Goal: Transaction & Acquisition: Obtain resource

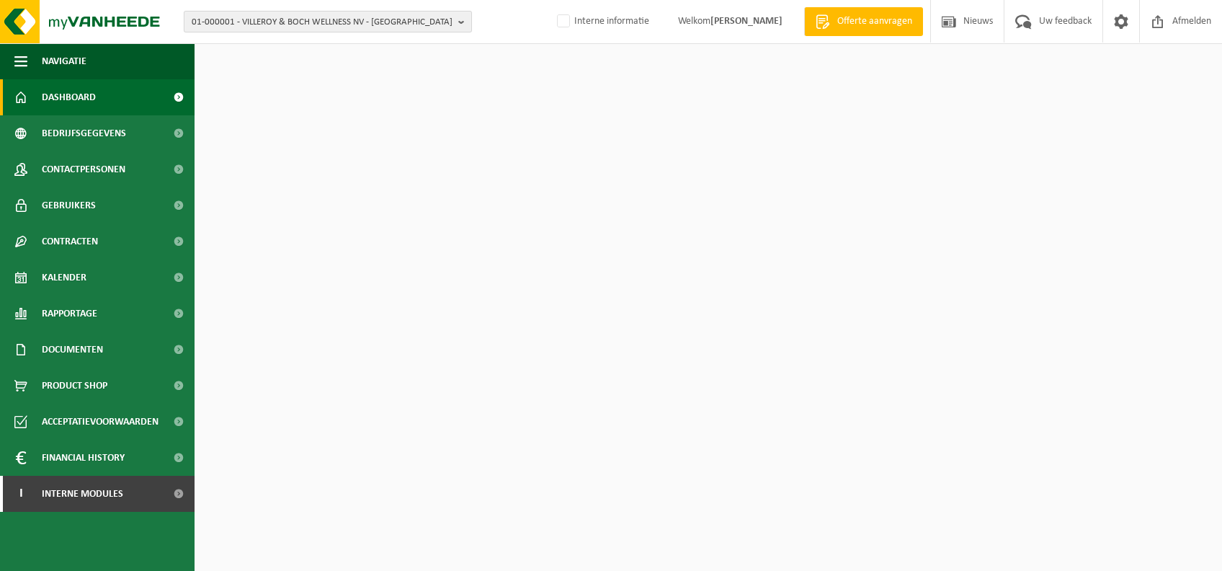
click at [380, 12] on span "01-000001 - VILLEROY & BOCH WELLNESS NV - ROESELARE" at bounding box center [322, 23] width 261 height 22
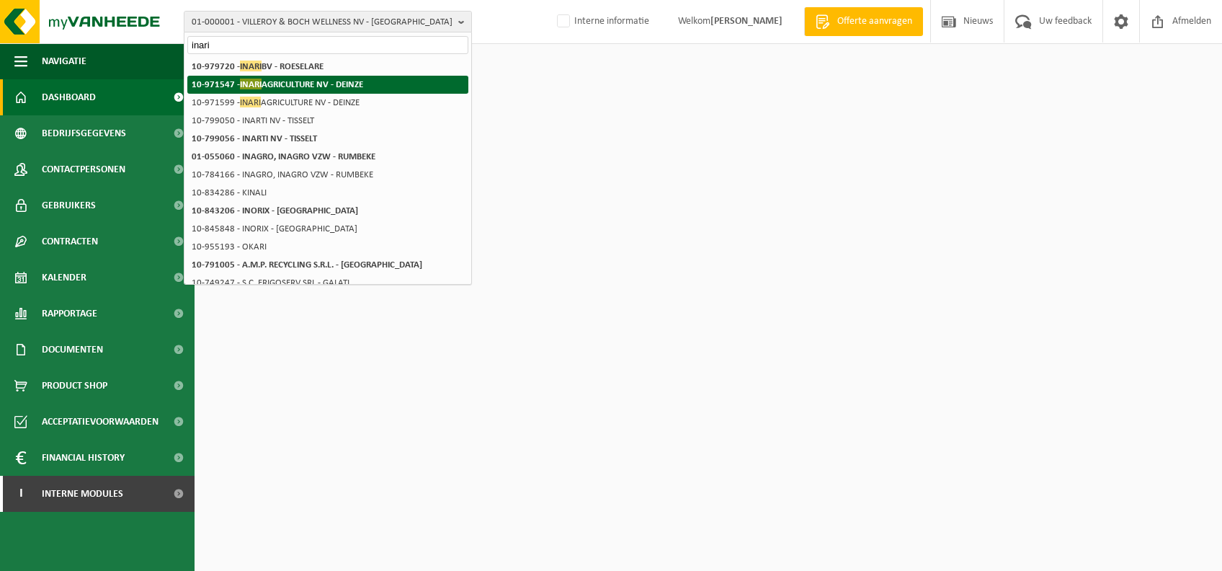
type input "inari"
click at [349, 83] on strong "10-971547 - INARI AGRICULTURE NV - DEINZE" at bounding box center [277, 84] width 171 height 11
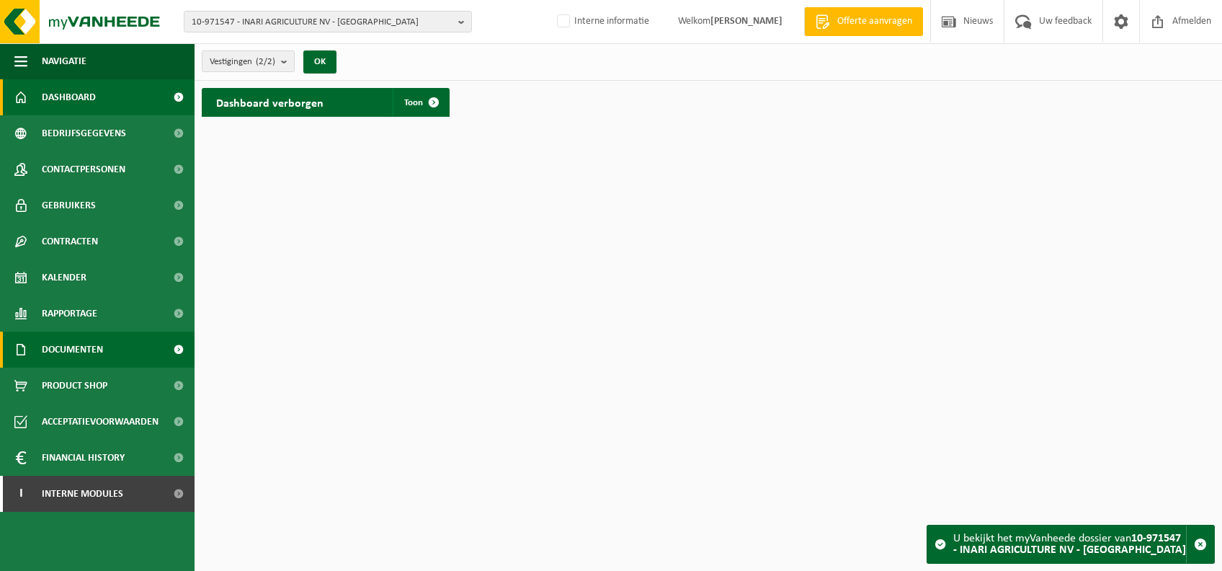
click at [69, 349] on span "Documenten" at bounding box center [72, 349] width 61 height 36
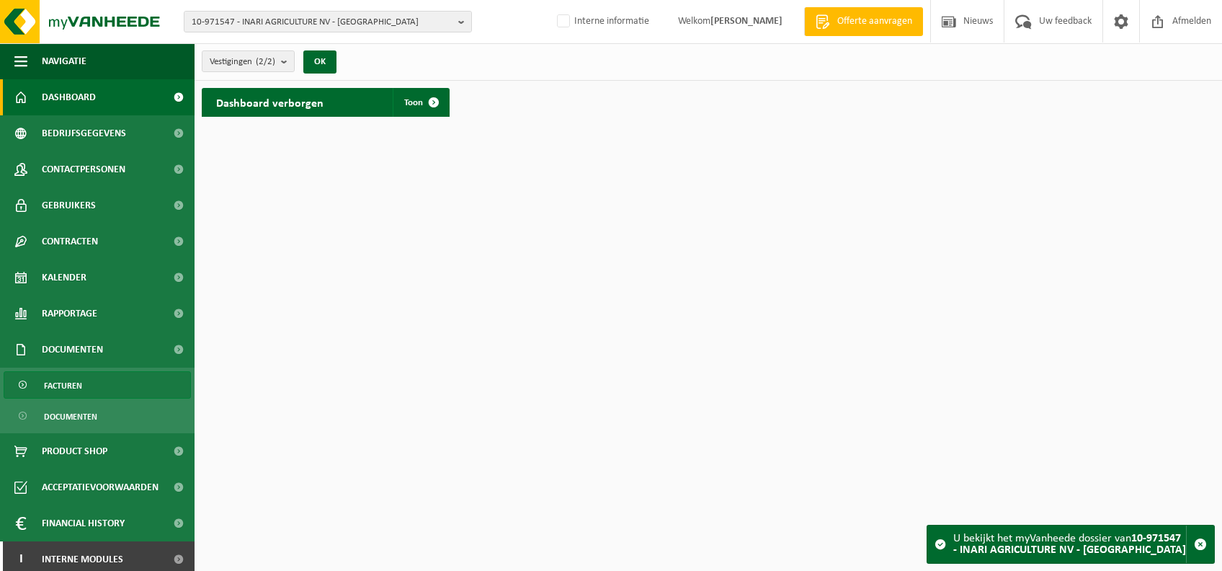
click at [94, 383] on link "Facturen" at bounding box center [97, 384] width 187 height 27
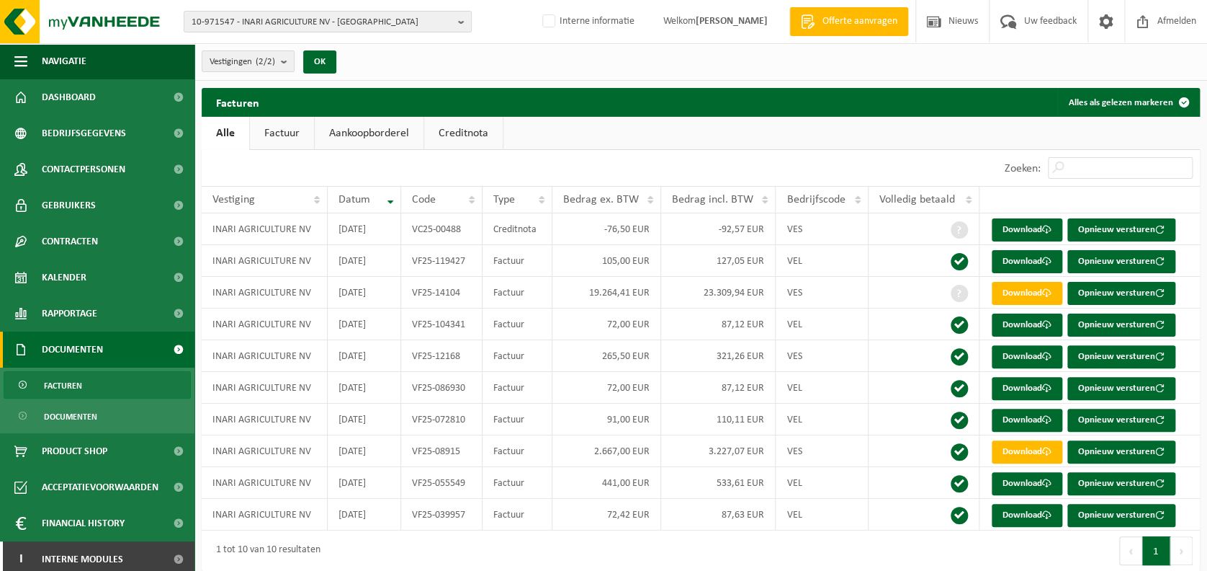
scroll to position [13, 0]
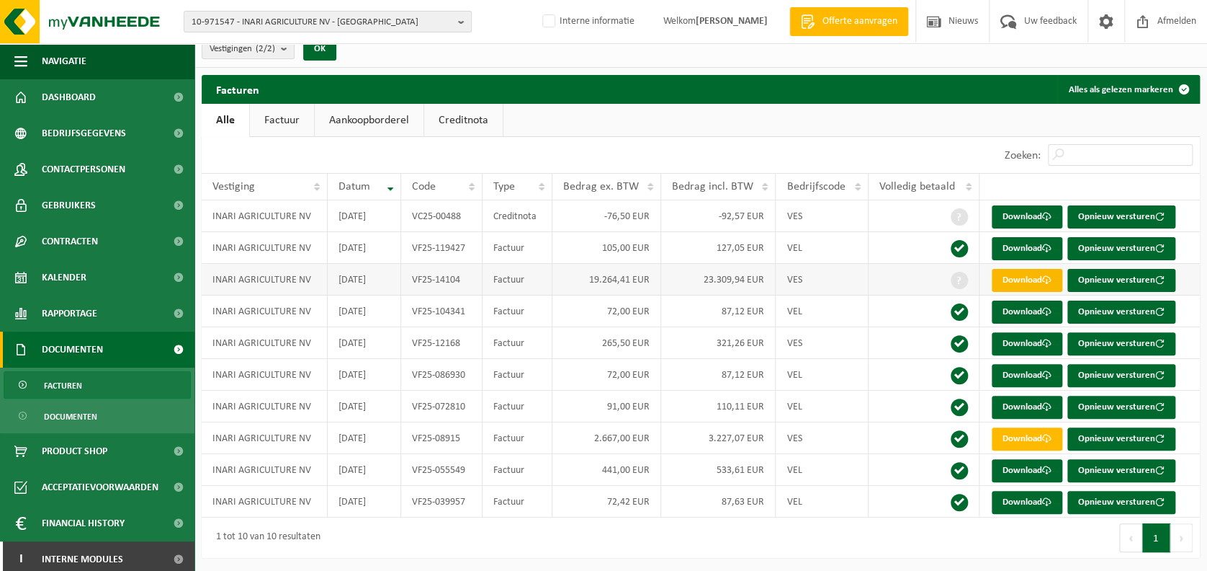
click at [1020, 274] on link "Download" at bounding box center [1027, 280] width 71 height 23
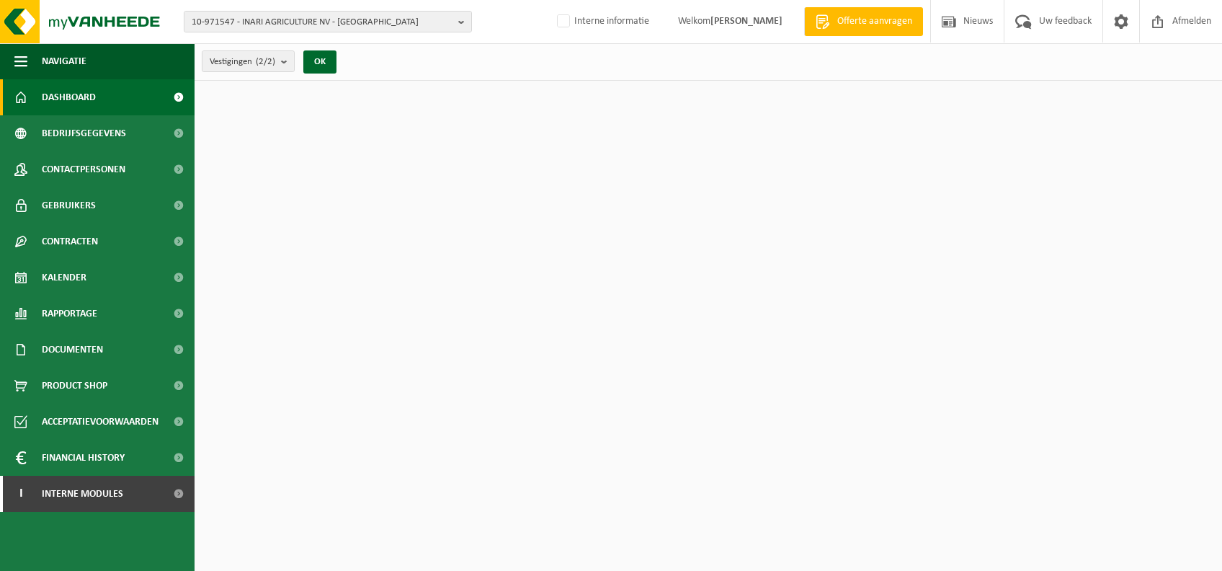
drag, startPoint x: 323, startPoint y: 22, endPoint x: 323, endPoint y: 32, distance: 10.1
click at [323, 21] on span "10-971547 - INARI AGRICULTURE NV - [GEOGRAPHIC_DATA]" at bounding box center [322, 23] width 261 height 22
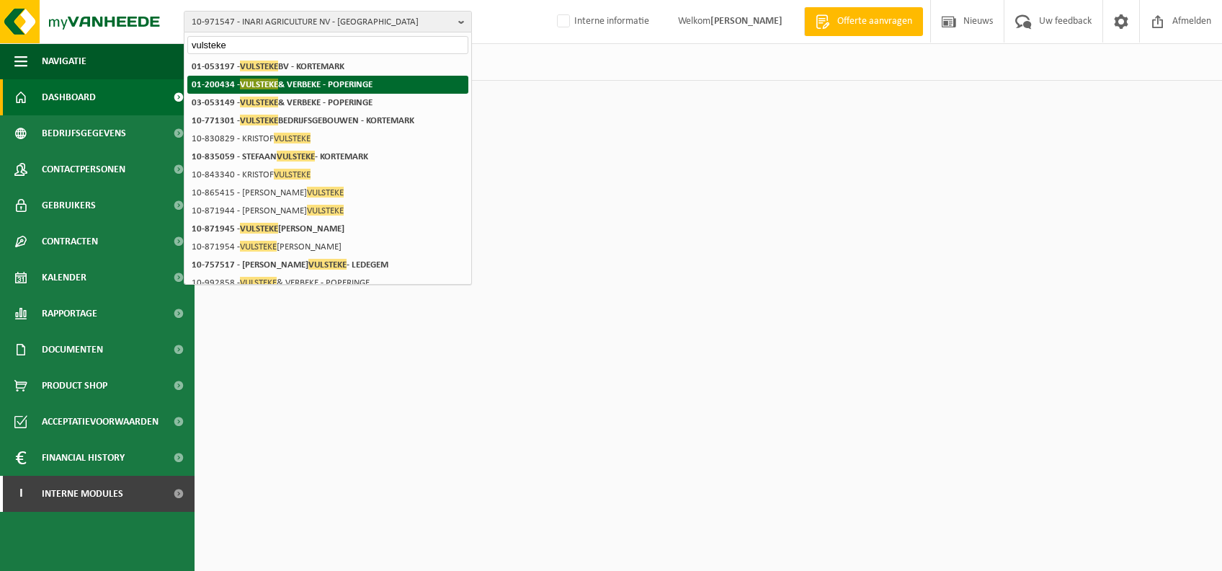
type input "vulsteke"
click at [367, 84] on strong "01-200434 - VULSTEKE & VERBEKE - POPERINGE" at bounding box center [282, 84] width 181 height 11
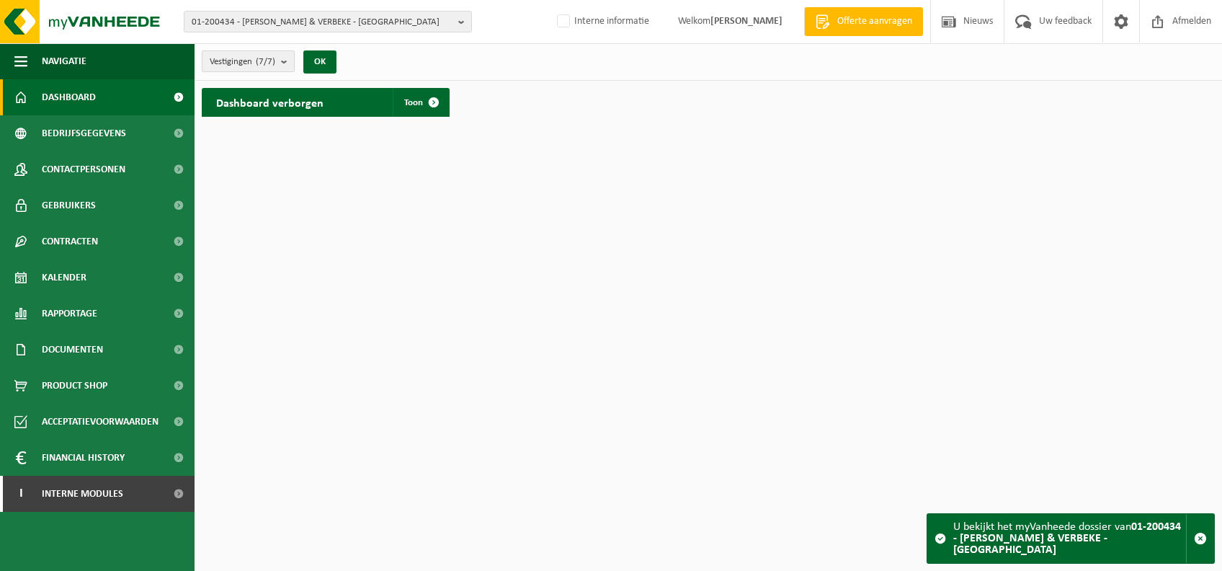
click at [259, 58] on count "(7/7)" at bounding box center [265, 61] width 19 height 9
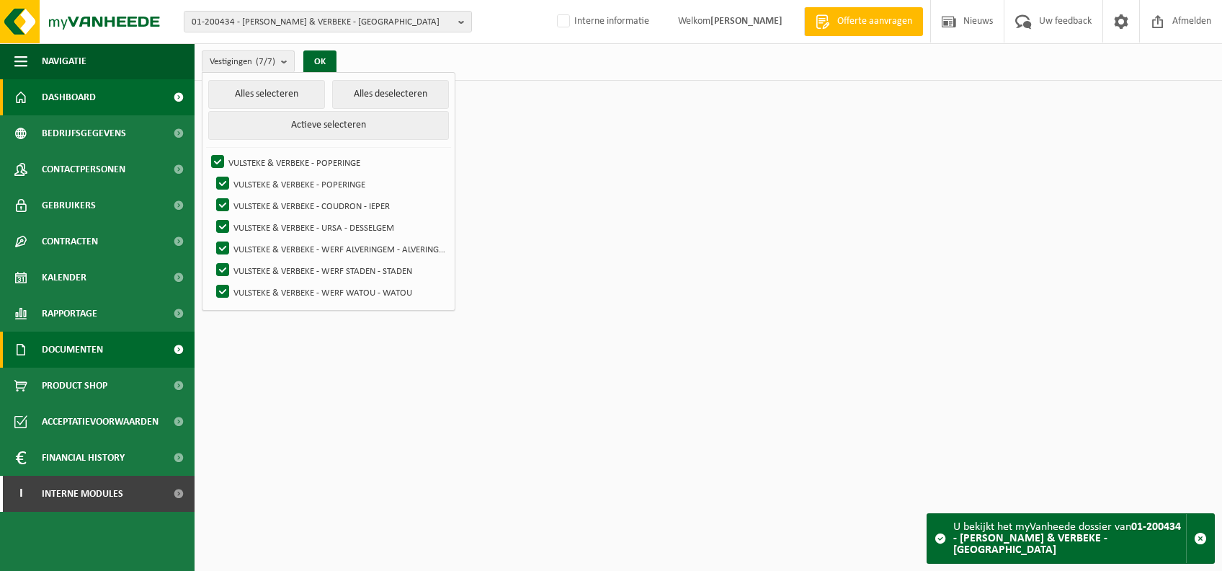
click at [95, 351] on span "Documenten" at bounding box center [72, 349] width 61 height 36
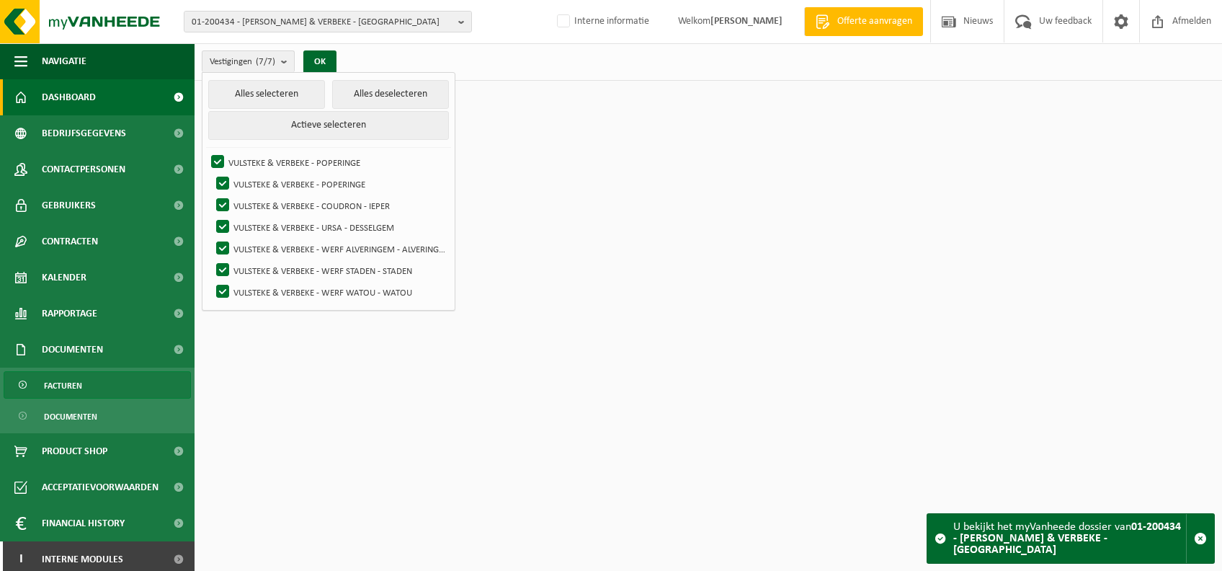
click at [115, 386] on link "Facturen" at bounding box center [97, 384] width 187 height 27
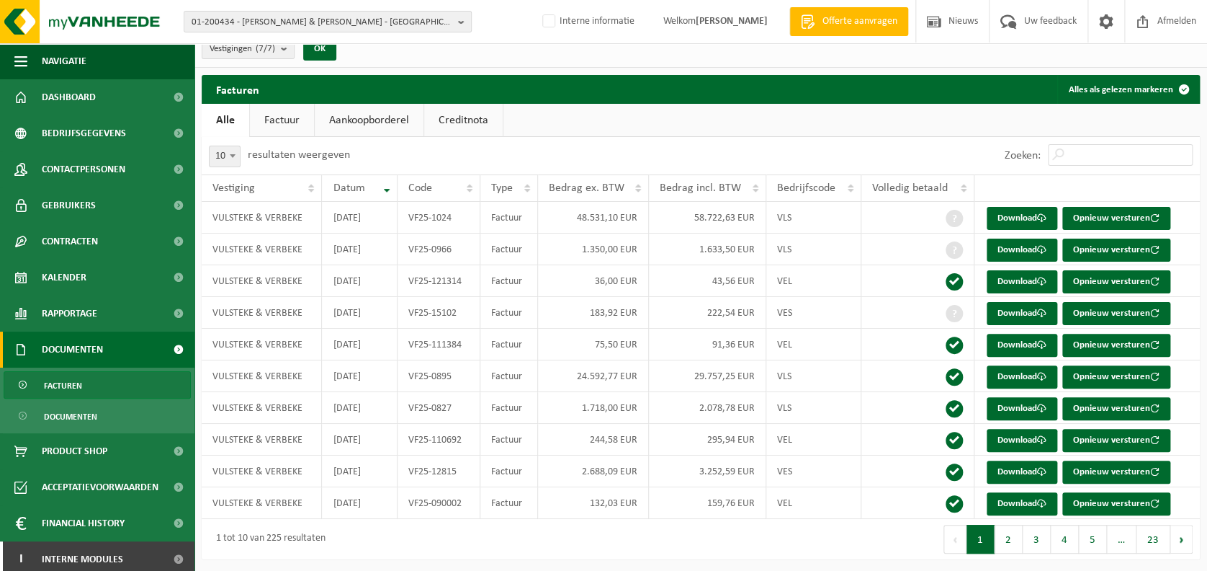
scroll to position [15, 0]
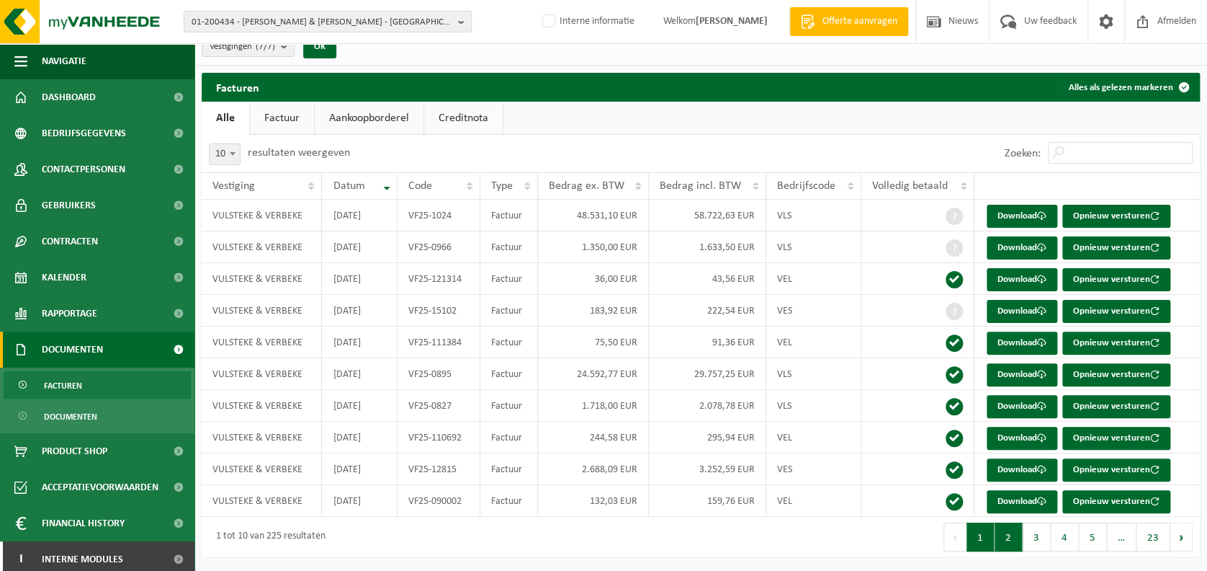
click at [1011, 530] on button "2" at bounding box center [1009, 536] width 28 height 29
click at [1040, 536] on button "3" at bounding box center [1037, 536] width 28 height 29
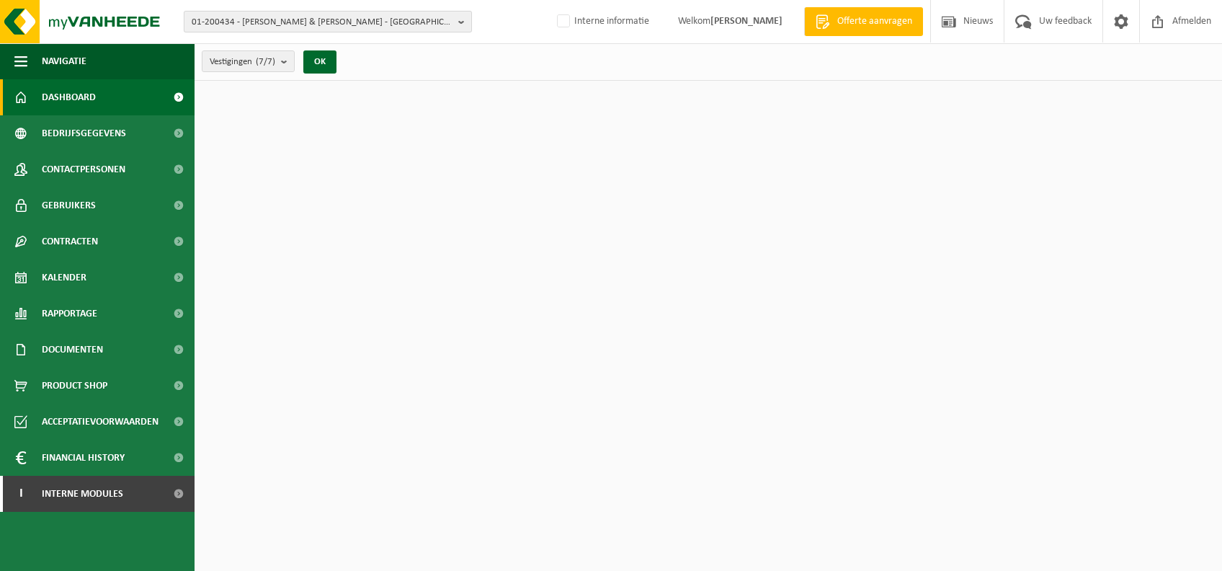
click at [336, 22] on span "01-200434 - VULSTEKE & VERBEKE - POPERINGE" at bounding box center [322, 23] width 261 height 22
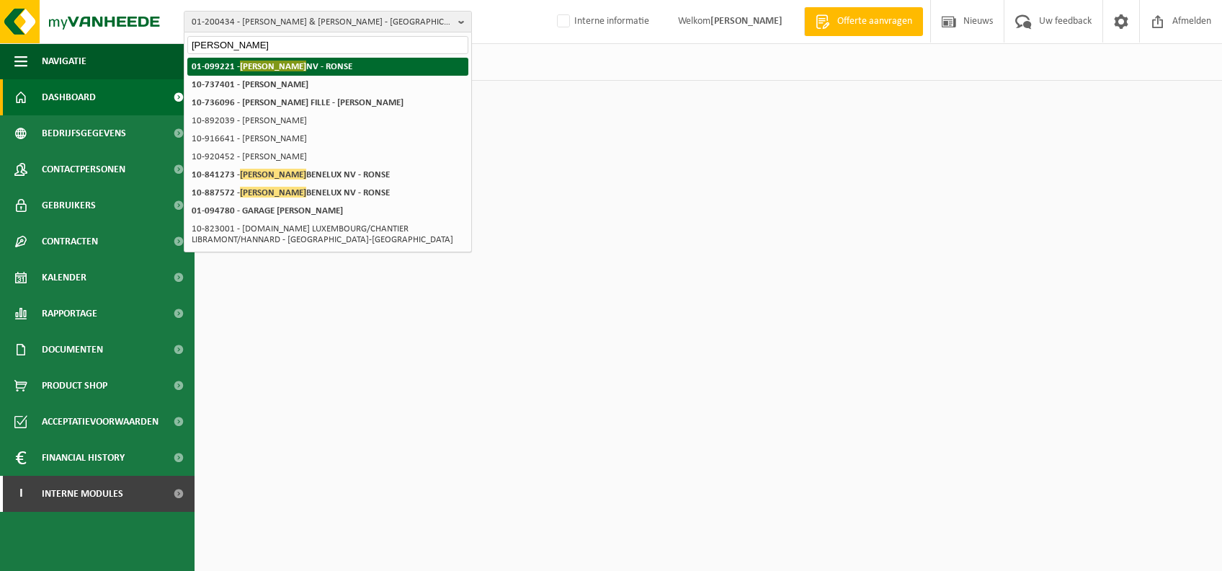
type input "hannecard"
click at [331, 66] on strong "01-099221 - HANNECARD NV - RONSE" at bounding box center [272, 66] width 161 height 11
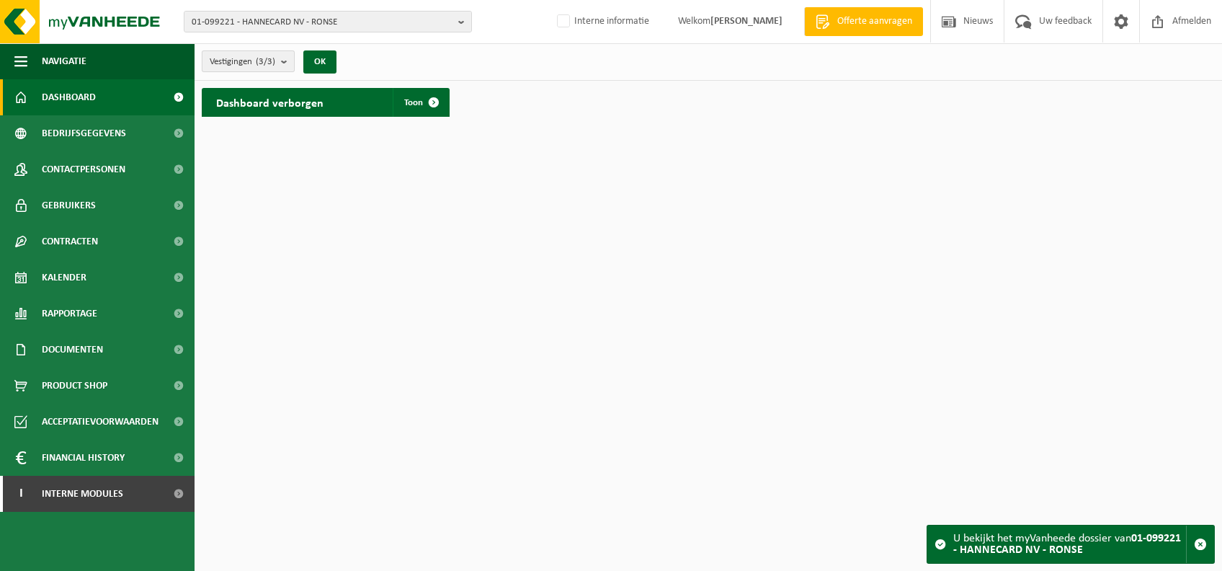
click at [261, 52] on span "Vestigingen (3/3)" at bounding box center [243, 62] width 66 height 22
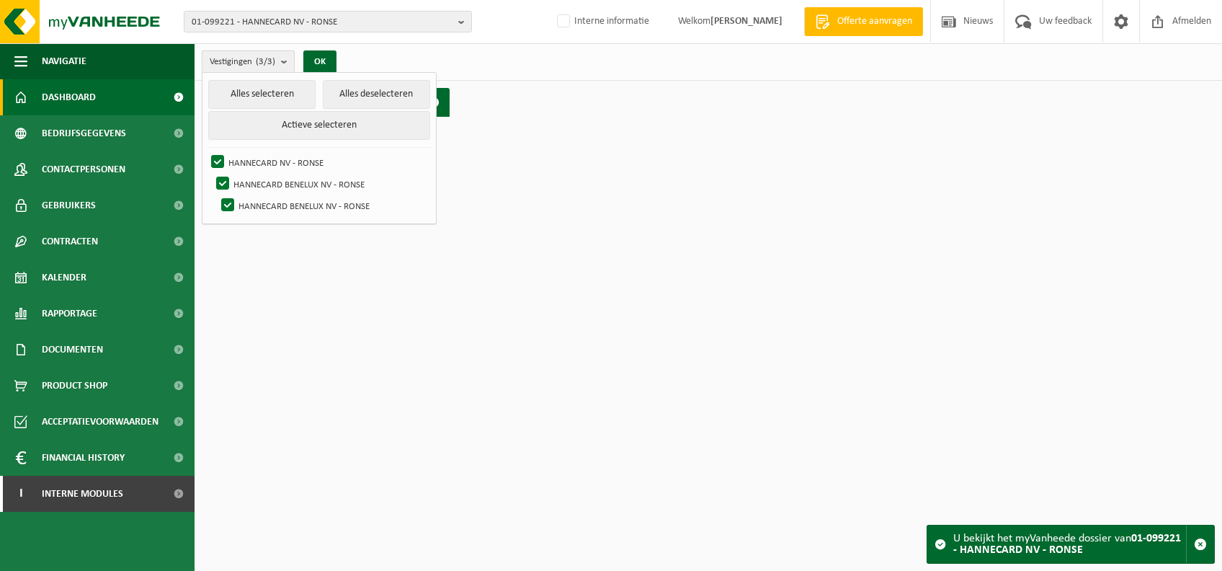
click at [267, 57] on count "(3/3)" at bounding box center [265, 61] width 19 height 9
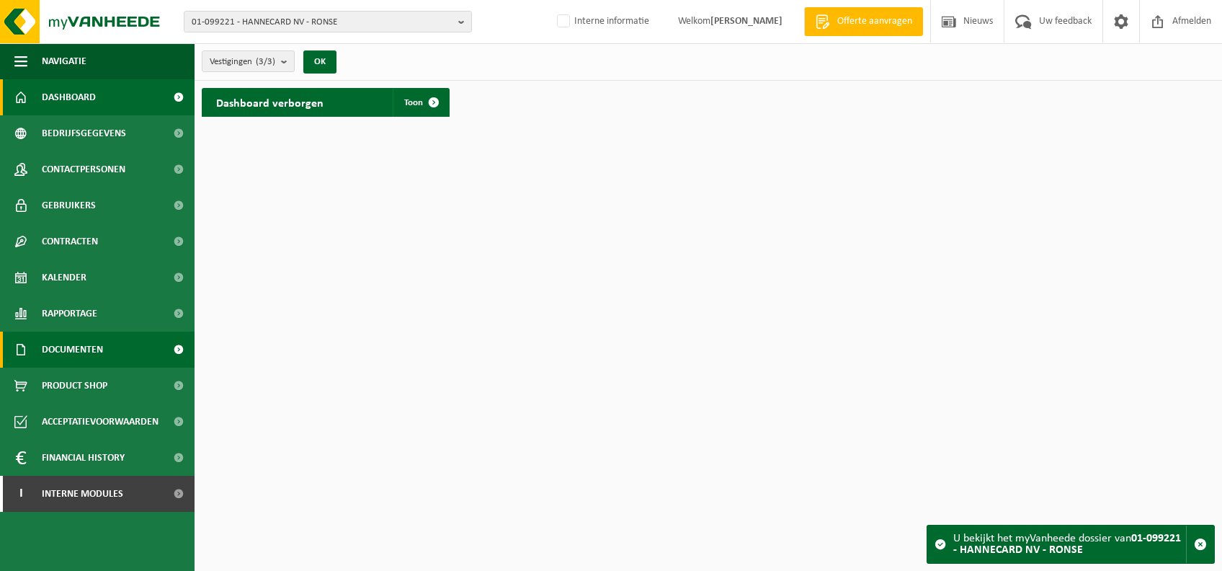
click at [99, 345] on span "Documenten" at bounding box center [72, 349] width 61 height 36
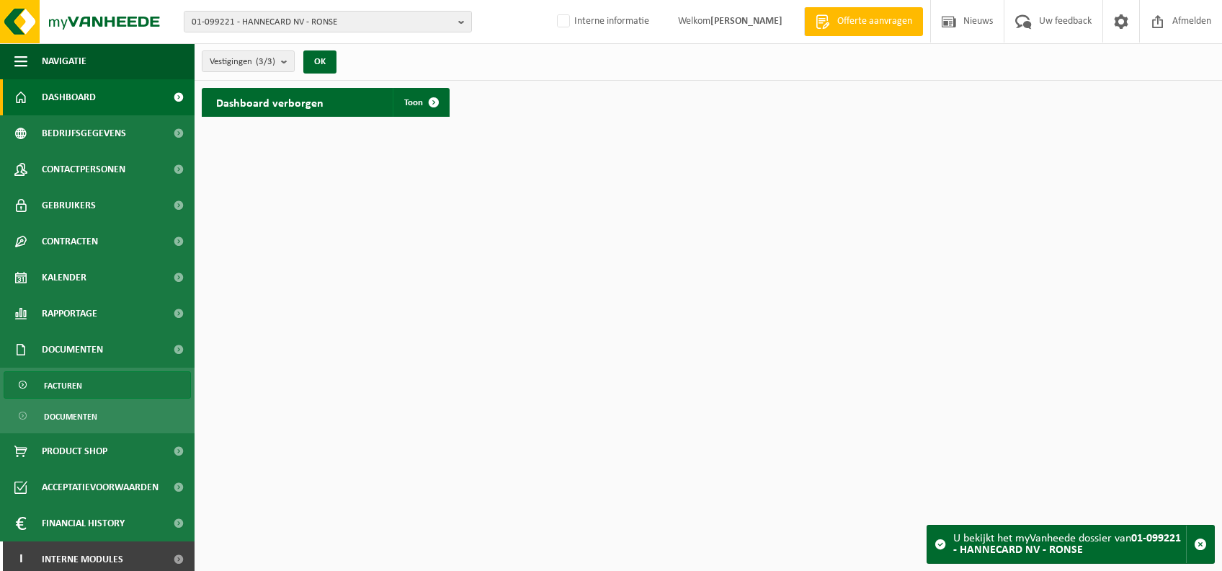
click at [91, 375] on link "Facturen" at bounding box center [97, 384] width 187 height 27
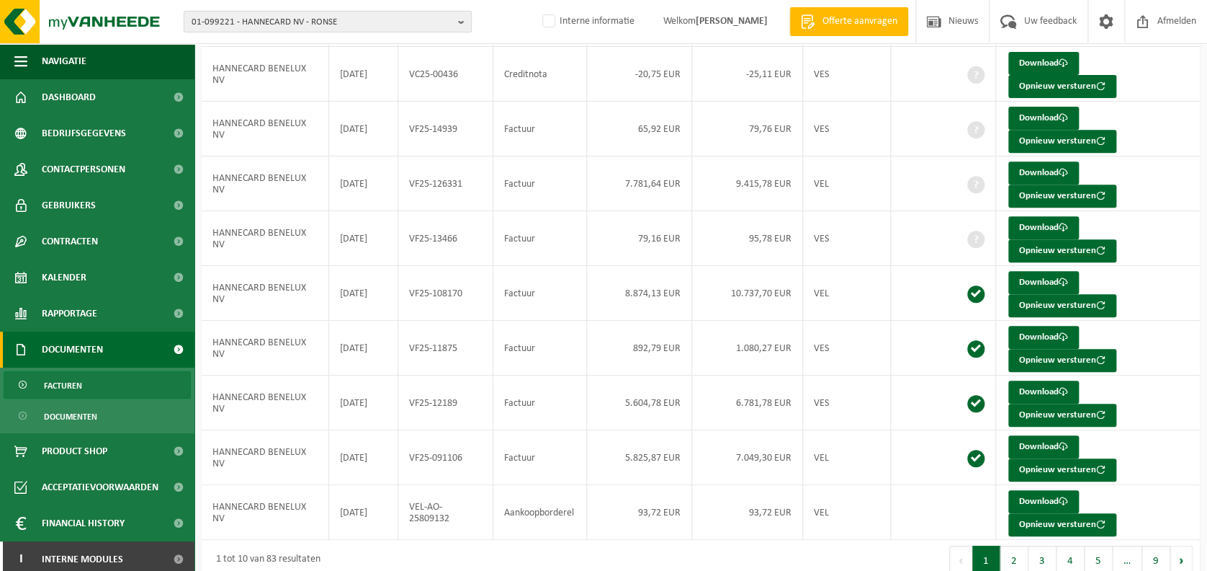
scroll to position [246, 0]
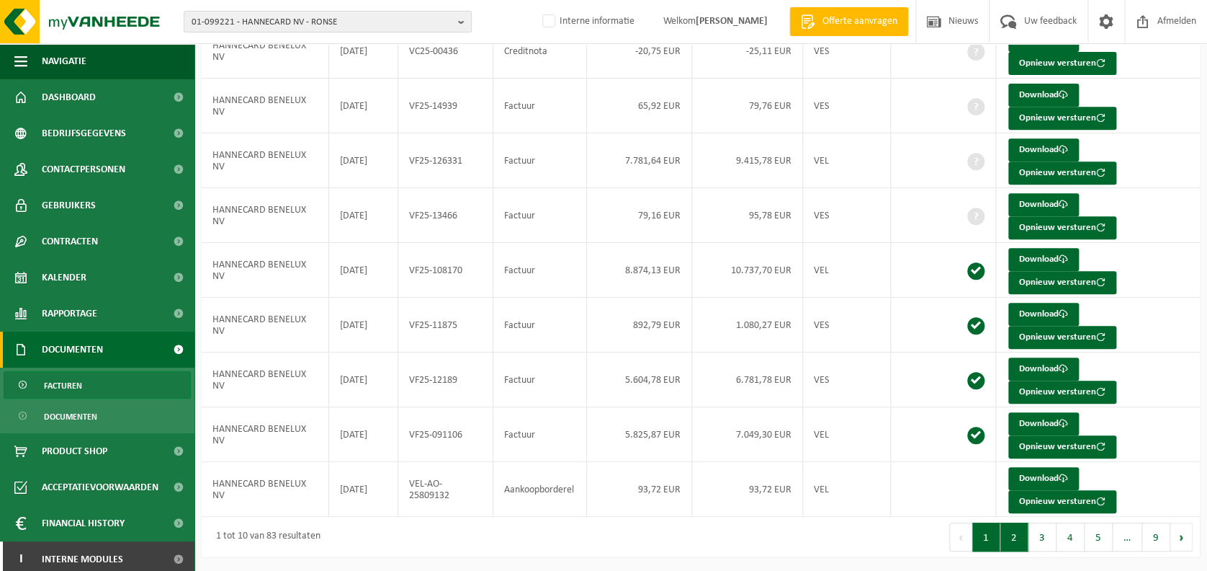
click at [1011, 540] on button "2" at bounding box center [1015, 536] width 28 height 29
click at [1047, 537] on button "3" at bounding box center [1043, 536] width 28 height 29
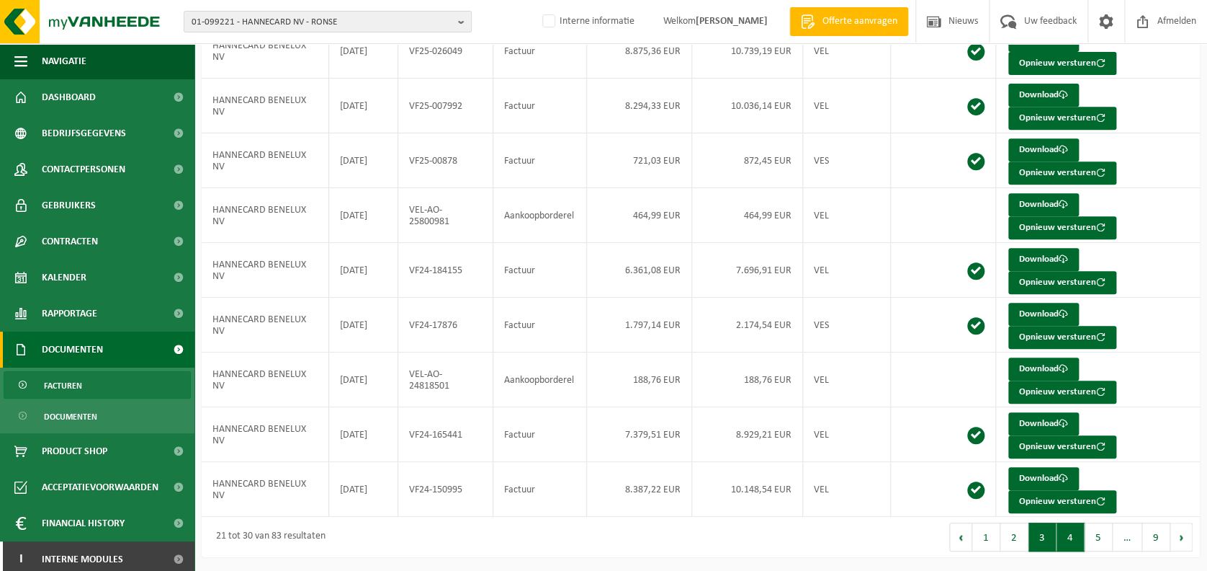
click at [1068, 542] on button "4" at bounding box center [1071, 536] width 28 height 29
